Goal: Check status: Check status

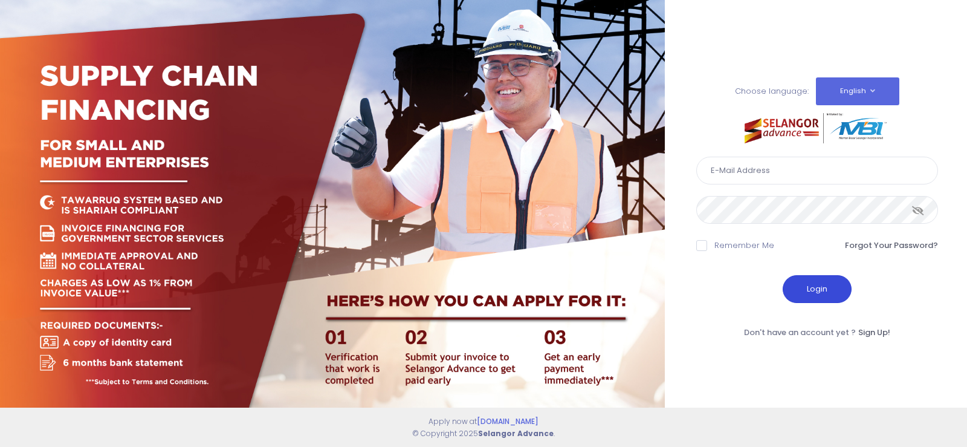
type input "fcd@janatanmia.com.my"
click at [832, 291] on button "Login" at bounding box center [817, 289] width 69 height 28
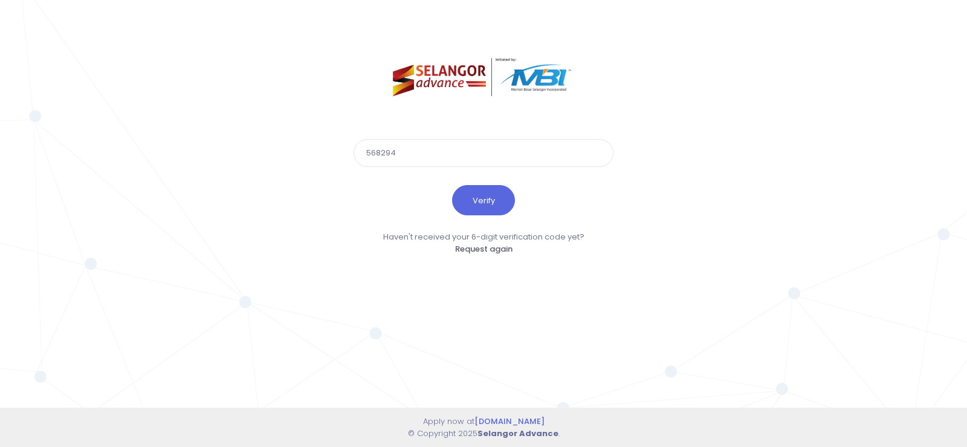
type input "568294"
click at [452, 185] on button "Verify" at bounding box center [483, 200] width 63 height 30
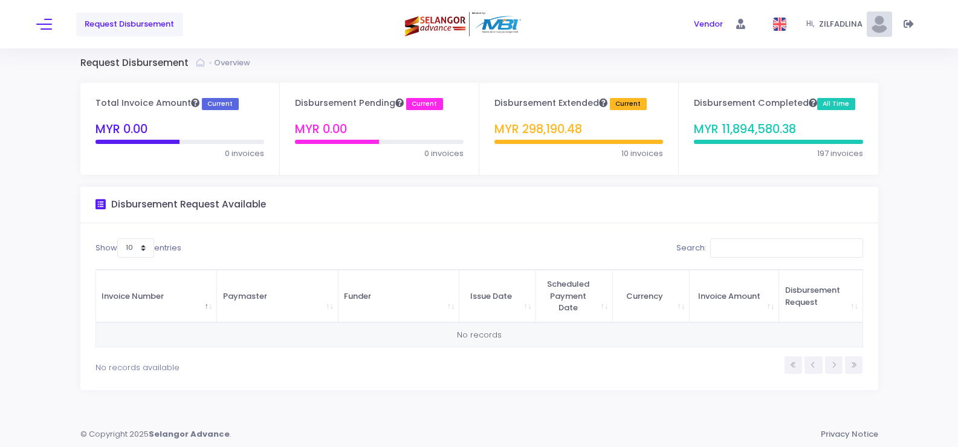
scroll to position [7, 0]
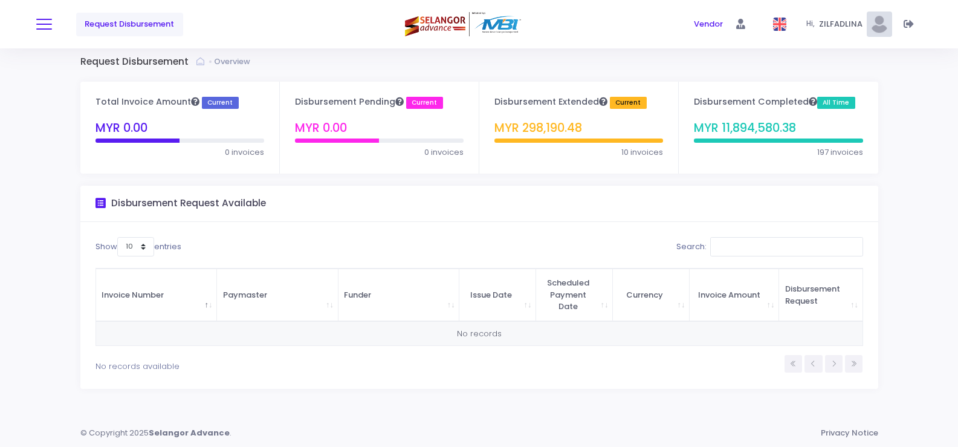
click at [36, 23] on button at bounding box center [44, 24] width 16 height 16
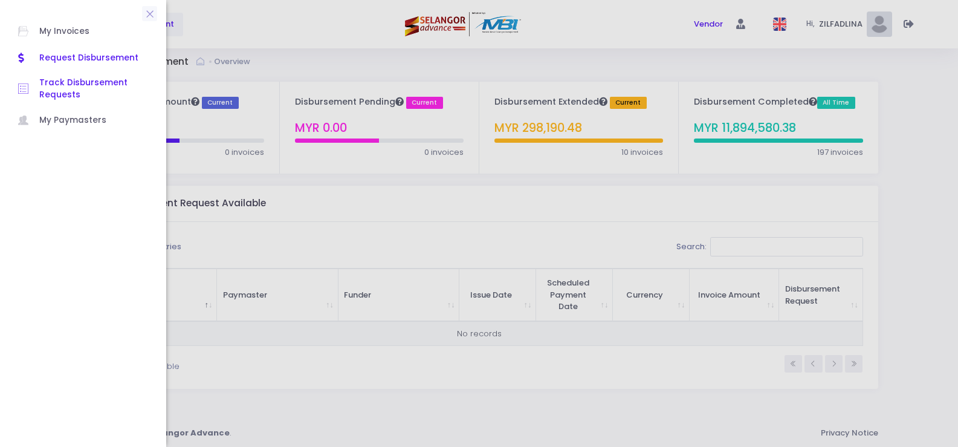
click at [65, 96] on span "Track Disbursement Requests" at bounding box center [93, 89] width 109 height 25
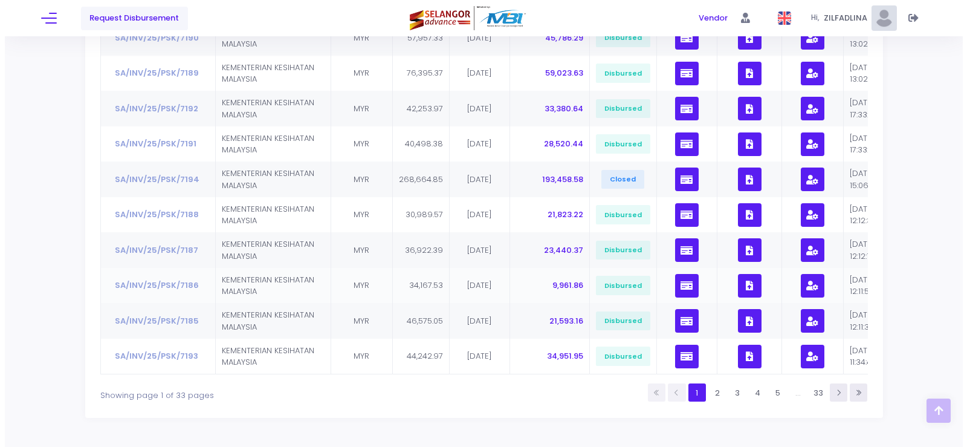
scroll to position [181, 0]
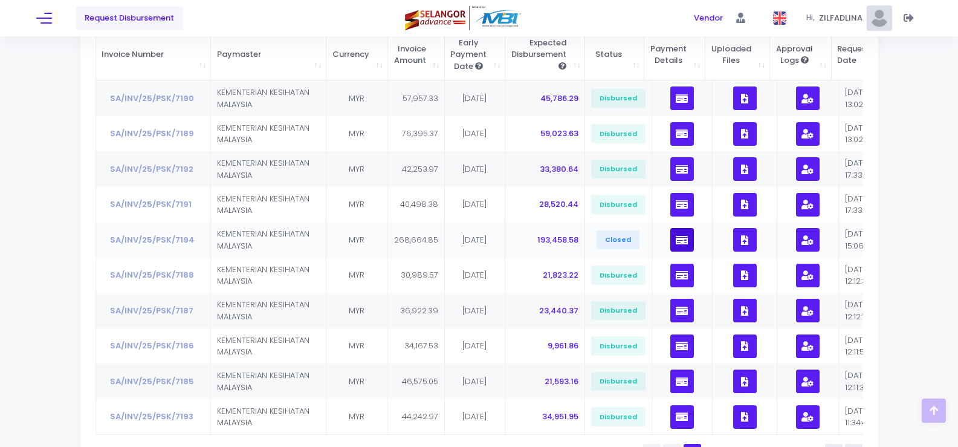
click at [682, 240] on icon "button" at bounding box center [682, 240] width 12 height 0
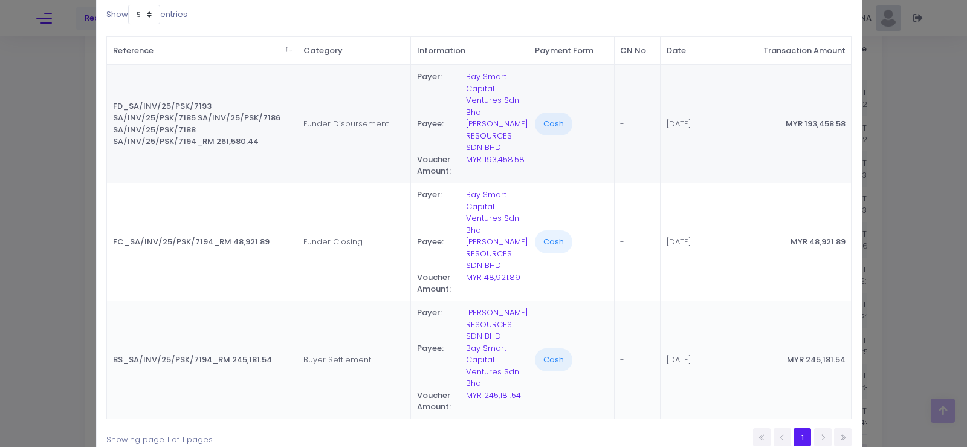
scroll to position [121, 0]
